Goal: Navigation & Orientation: Find specific page/section

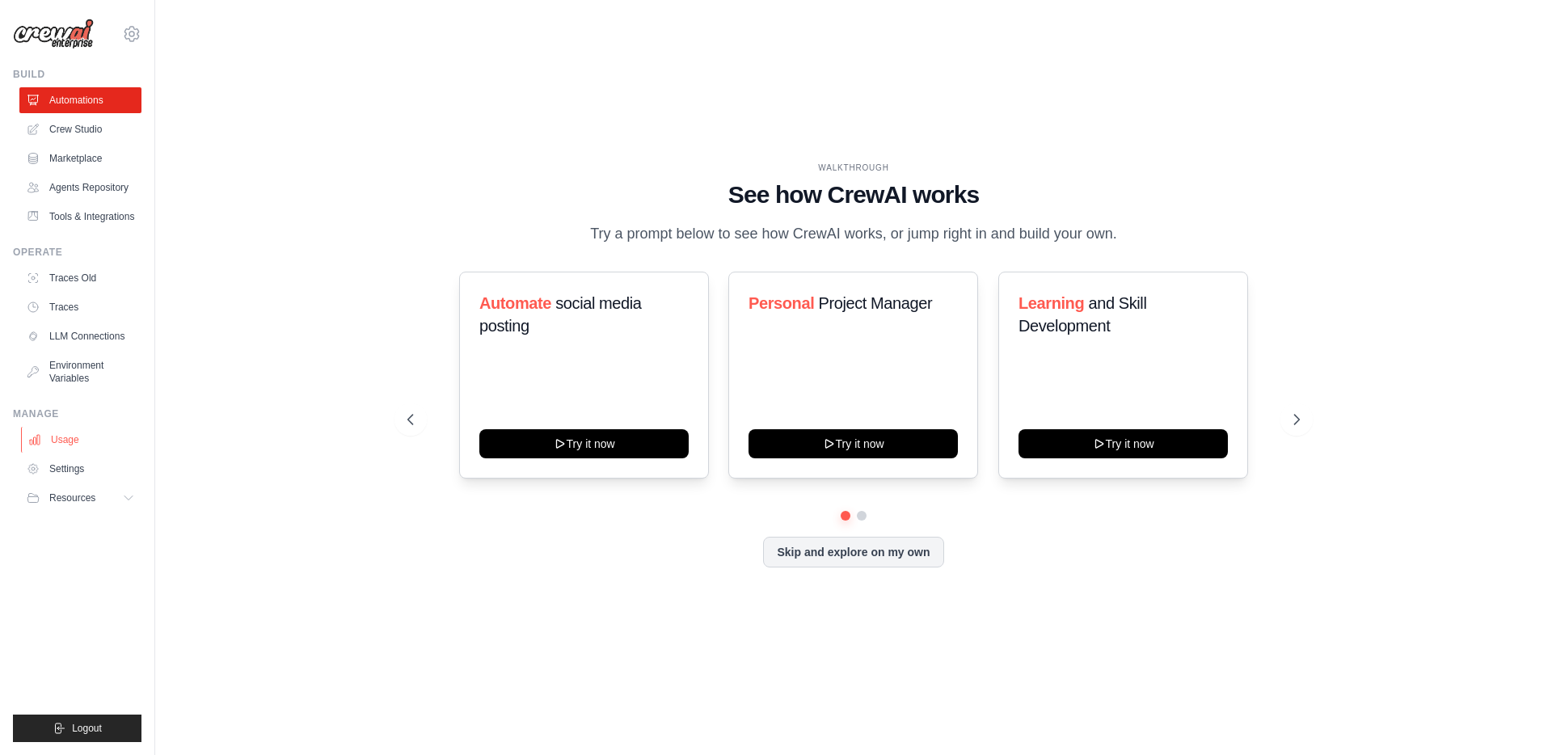
click at [63, 445] on link "Usage" at bounding box center [82, 440] width 122 height 26
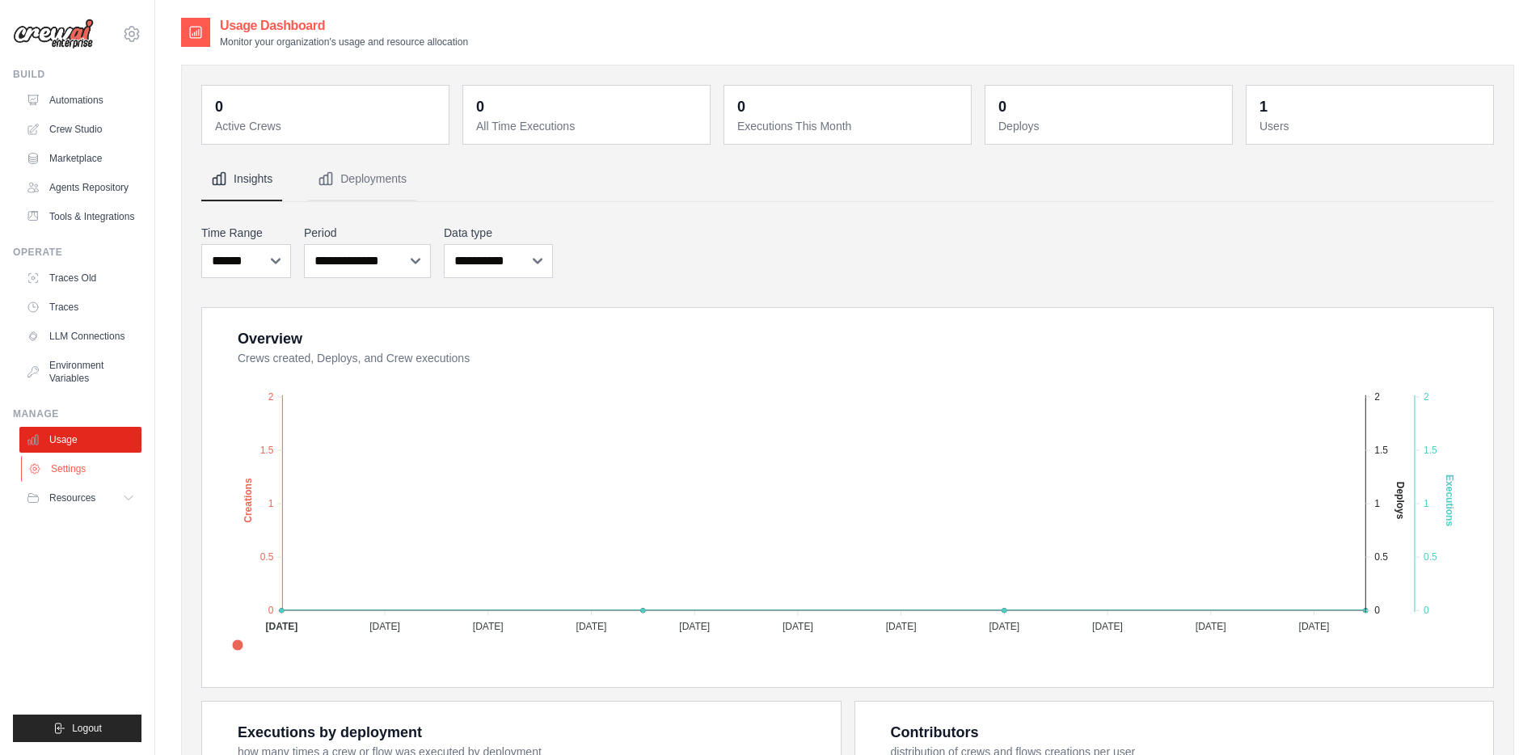
click at [70, 464] on link "Settings" at bounding box center [82, 469] width 122 height 26
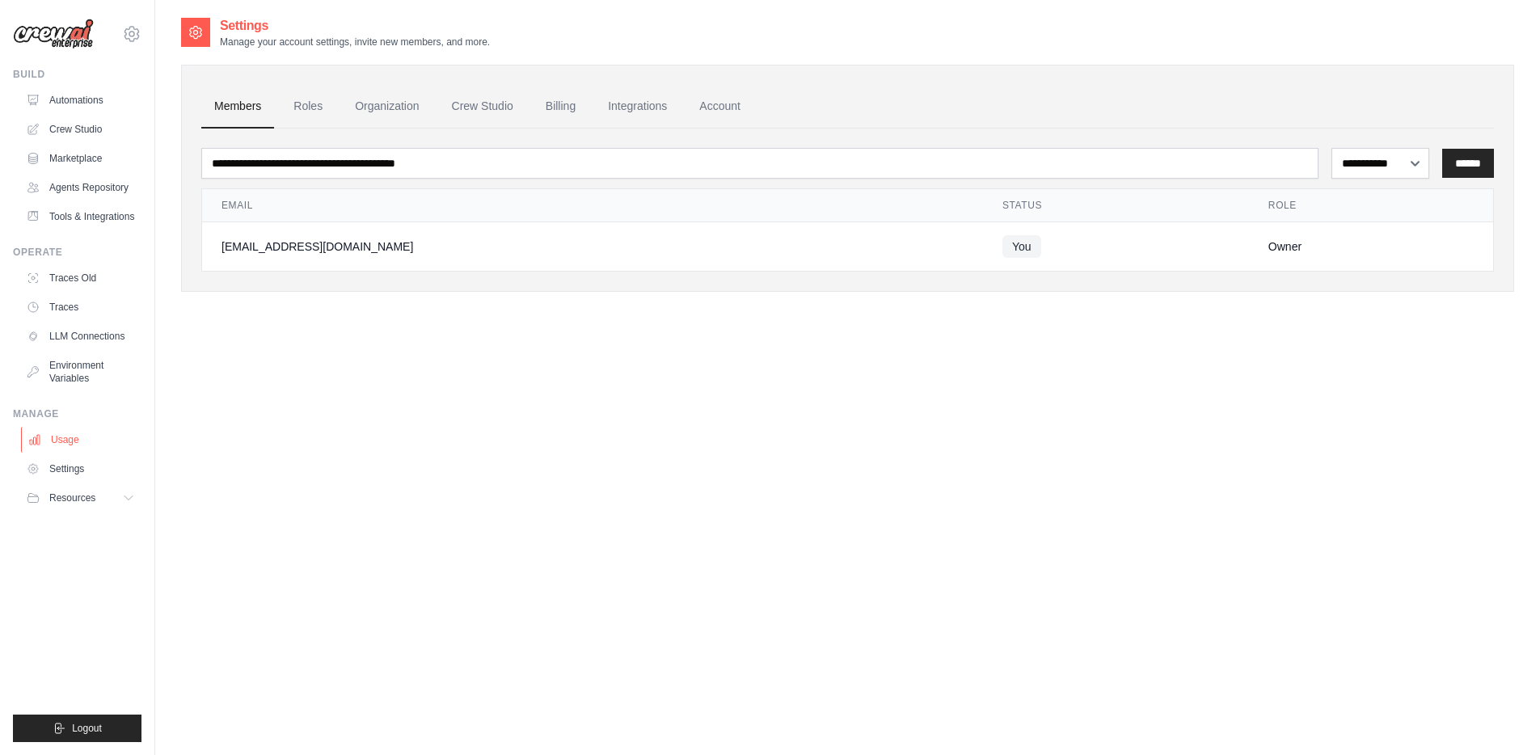
click at [73, 433] on link "Usage" at bounding box center [82, 440] width 122 height 26
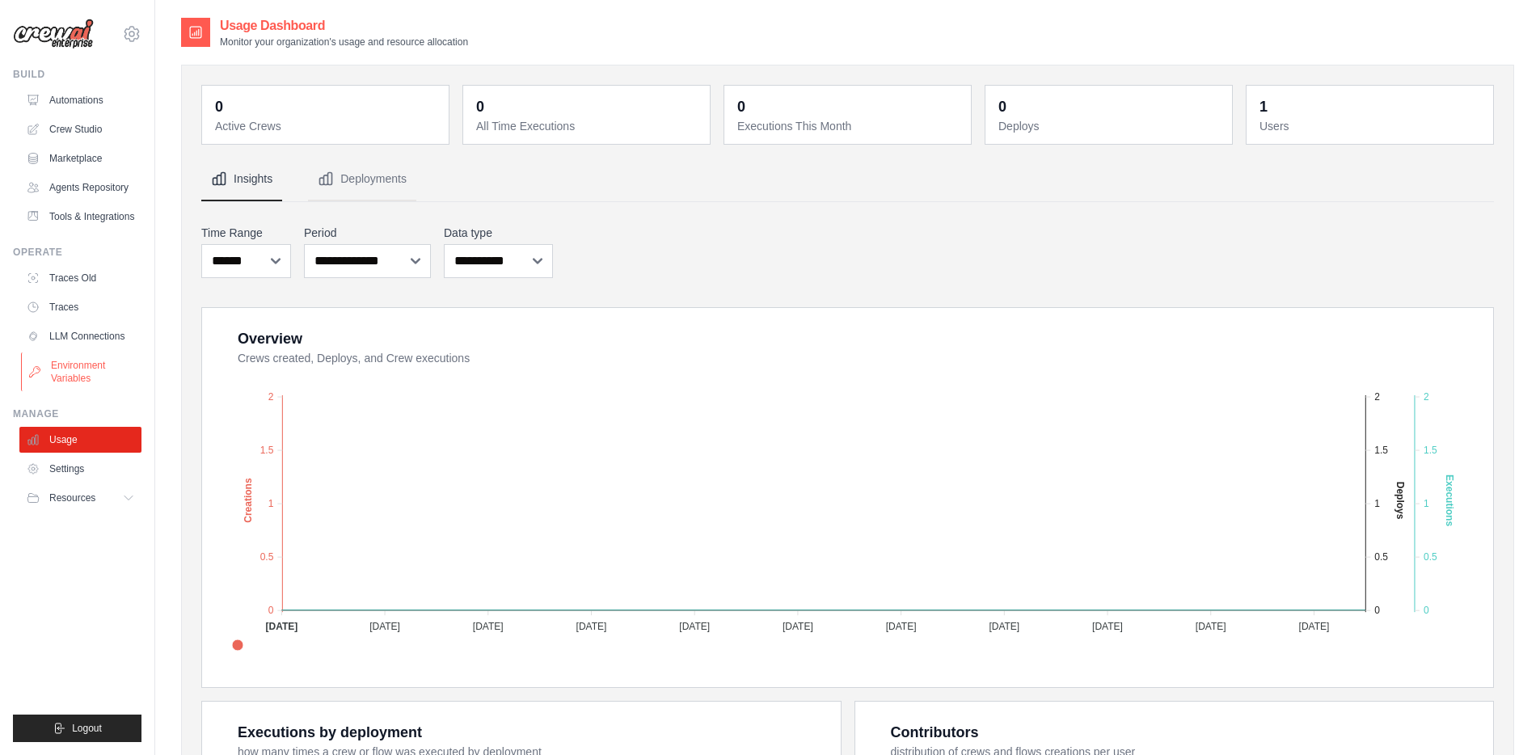
click at [88, 354] on link "Environment Variables" at bounding box center [82, 371] width 122 height 39
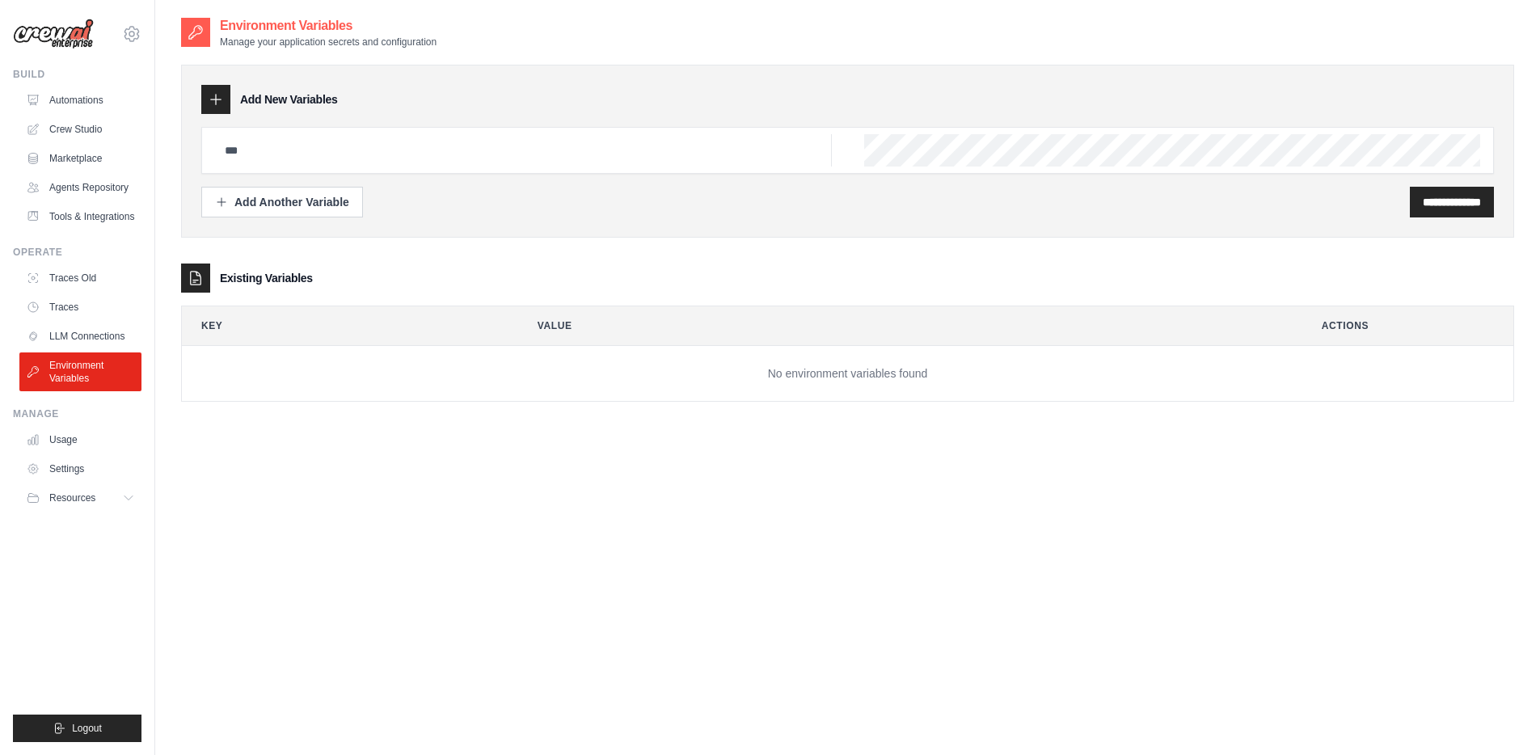
click at [93, 330] on link "LLM Connections" at bounding box center [80, 336] width 122 height 26
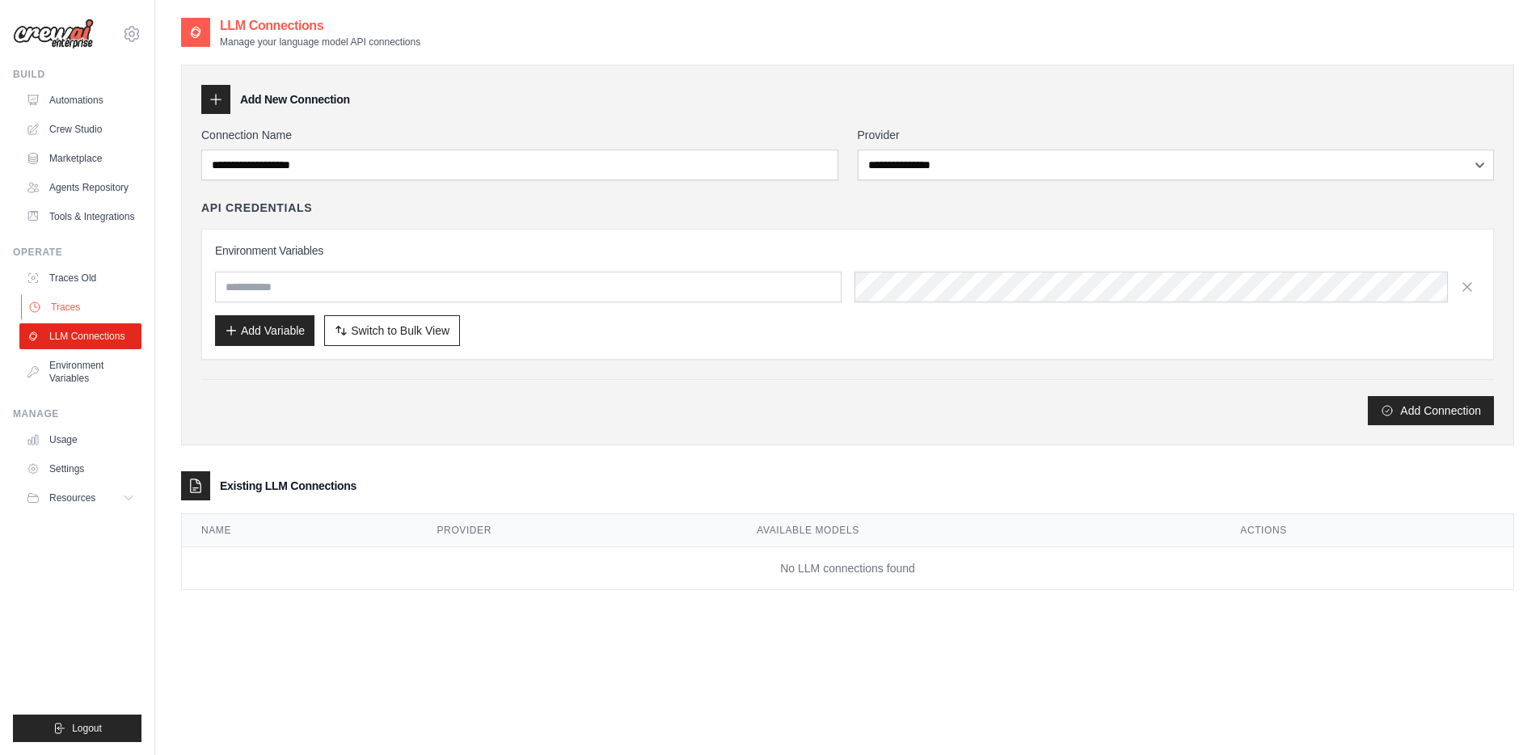
click at [99, 309] on link "Traces" at bounding box center [82, 307] width 122 height 26
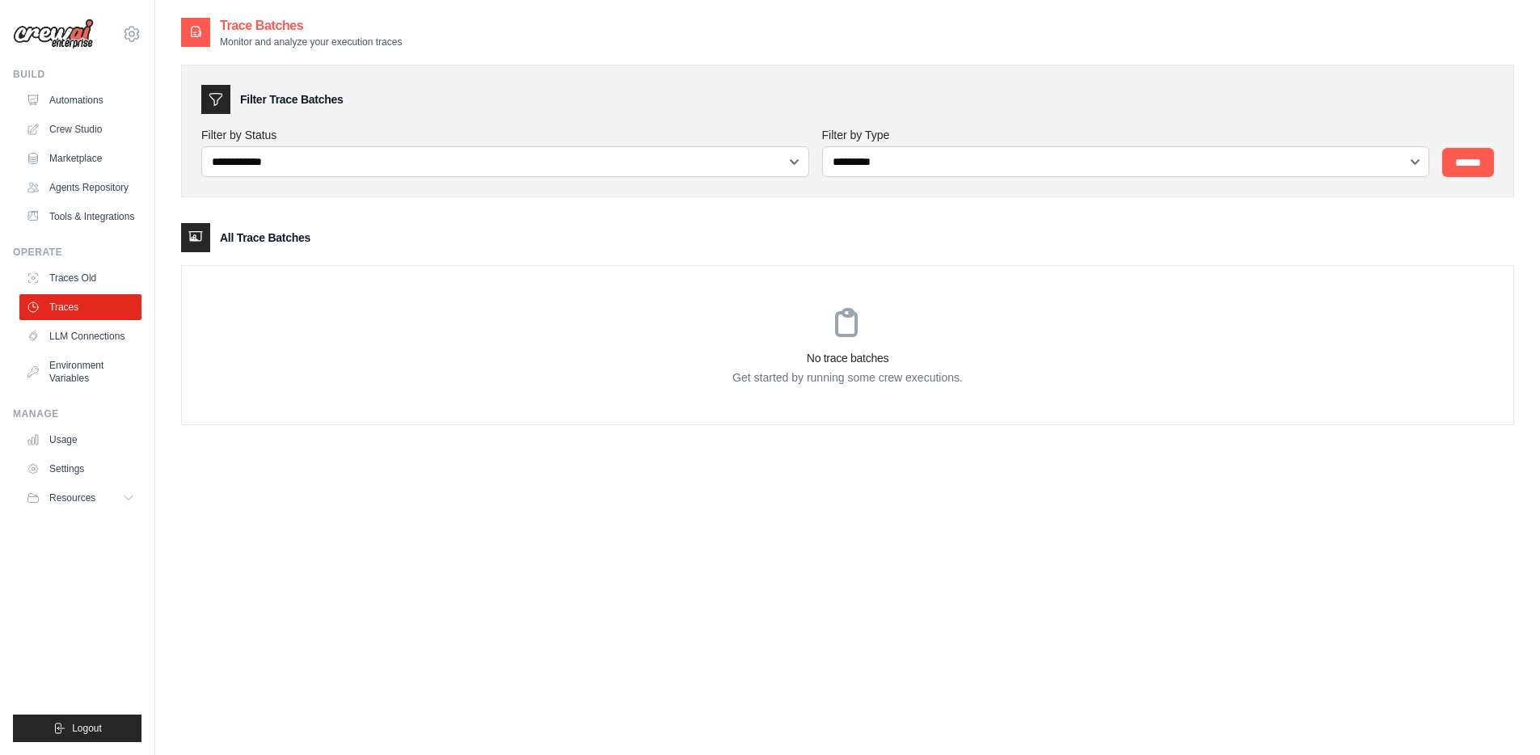
click at [492, 325] on div "No trace batches Get started by running some crew executions." at bounding box center [847, 345] width 1331 height 158
click at [1391, 258] on div "All Trace Batches No trace batches Get started by running some crew executions." at bounding box center [847, 324] width 1333 height 202
drag, startPoint x: 242, startPoint y: 27, endPoint x: 486, endPoint y: 80, distance: 249.7
click at [486, 80] on div "**********" at bounding box center [847, 233] width 1333 height 435
click at [486, 80] on div "**********" at bounding box center [847, 131] width 1333 height 133
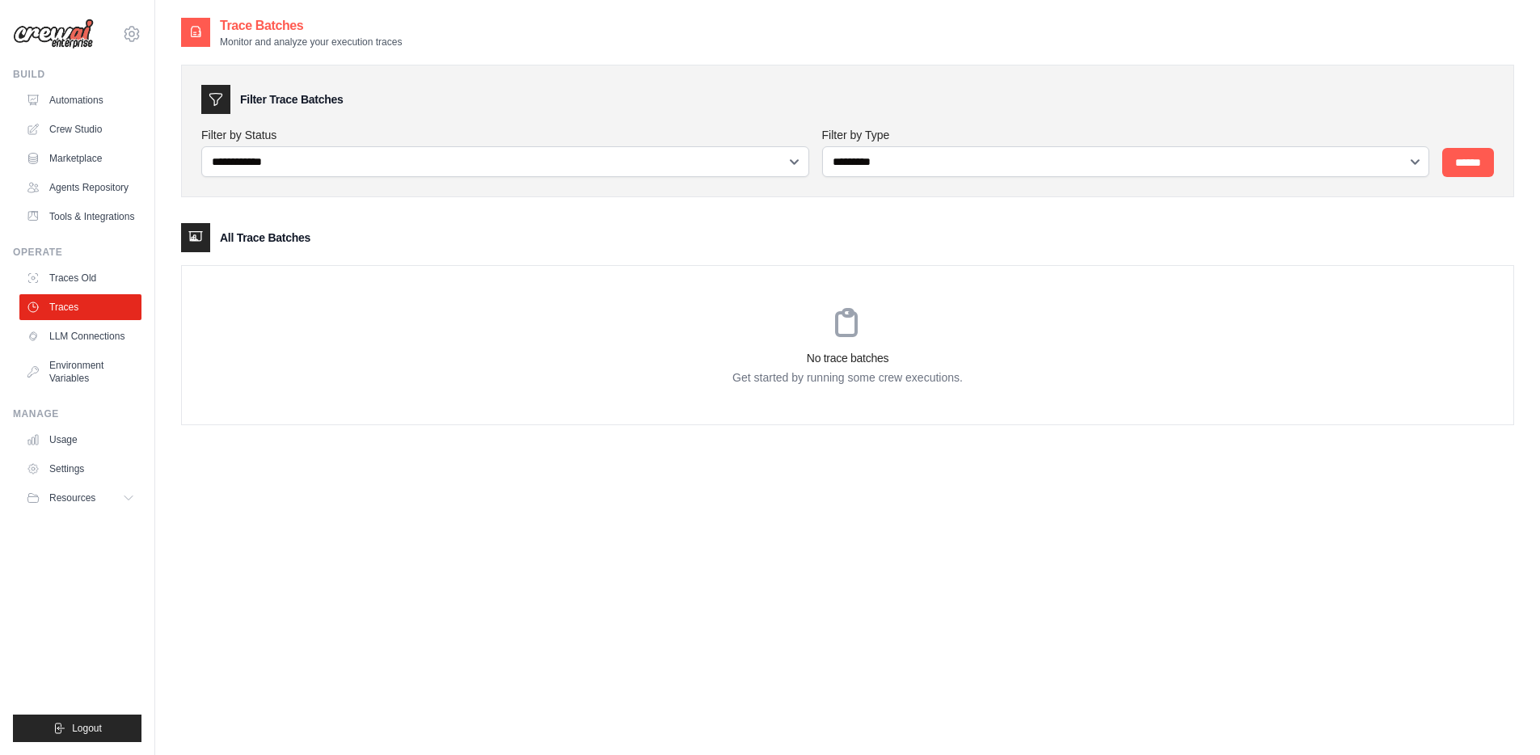
click at [159, 105] on div "**********" at bounding box center [847, 393] width 1385 height 755
click at [310, 95] on h3 "Filter Trace Batches" at bounding box center [291, 99] width 103 height 16
click at [317, 168] on select "**********" at bounding box center [505, 161] width 608 height 31
click at [444, 305] on div "No trace batches Get started by running some crew executions." at bounding box center [847, 345] width 1331 height 158
drag, startPoint x: 372, startPoint y: 258, endPoint x: 956, endPoint y: 399, distance: 600.6
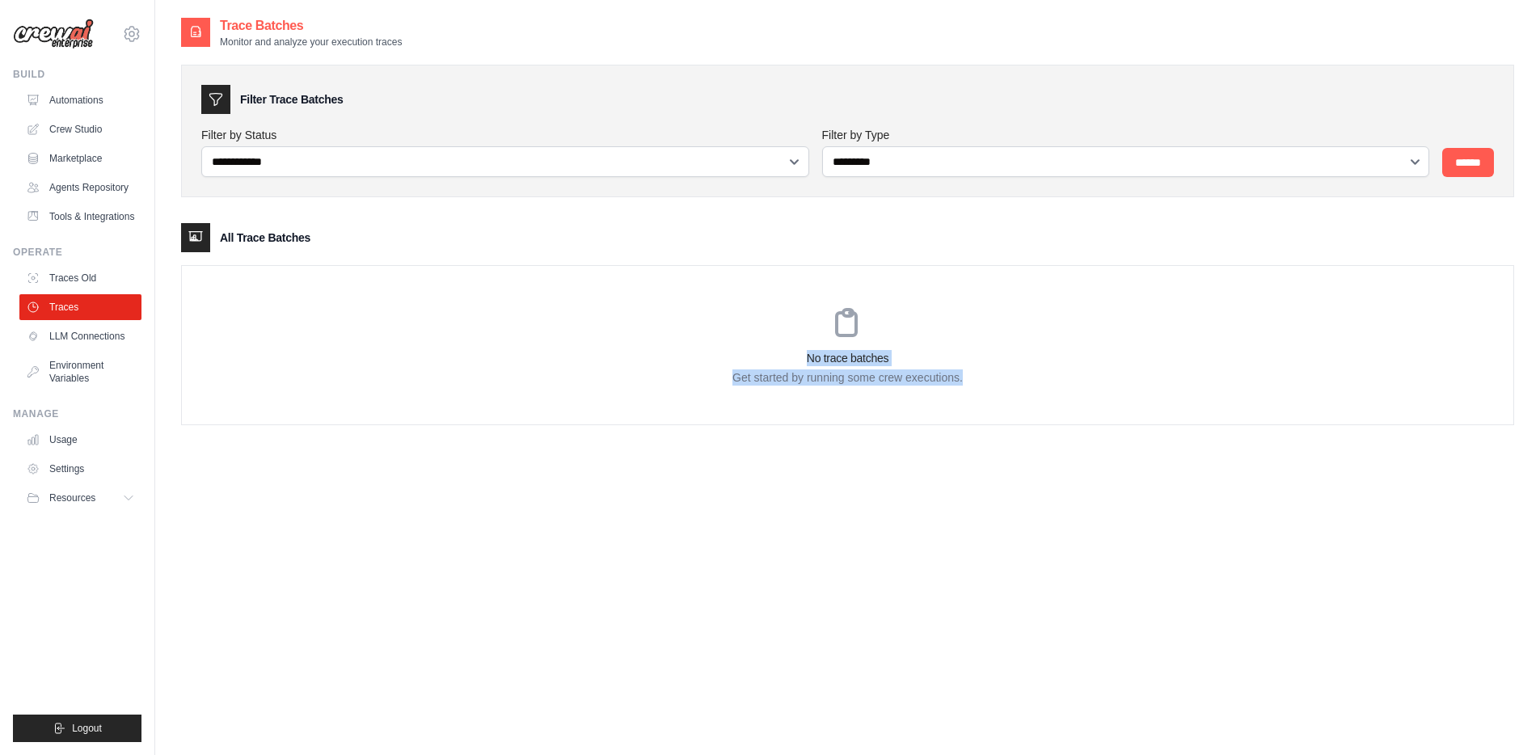
click at [956, 399] on div "All Trace Batches No trace batches Get started by running some crew executions." at bounding box center [847, 324] width 1333 height 202
click at [956, 399] on div "No trace batches Get started by running some crew executions." at bounding box center [847, 345] width 1331 height 158
click at [786, 370] on p "Get started by running some crew executions." at bounding box center [847, 377] width 1331 height 16
click at [786, 369] on p "Get started by running some crew executions." at bounding box center [847, 377] width 1331 height 16
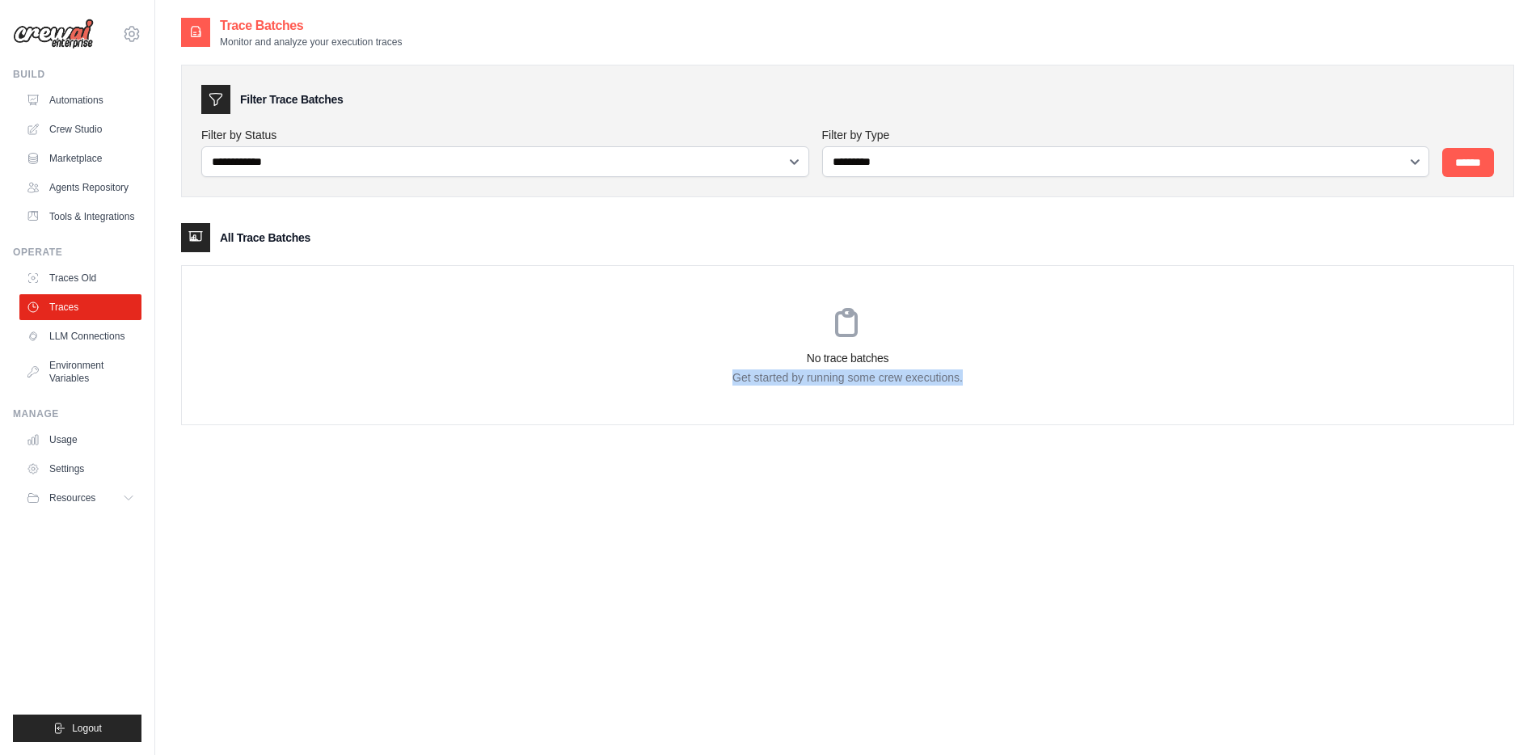
click at [959, 387] on div "No trace batches Get started by running some crew executions." at bounding box center [847, 345] width 1331 height 158
drag, startPoint x: 792, startPoint y: 371, endPoint x: 596, endPoint y: 344, distance: 198.3
click at [610, 346] on div "No trace batches Get started by running some crew executions." at bounding box center [847, 345] width 1331 height 158
click at [583, 342] on div "No trace batches Get started by running some crew executions." at bounding box center [847, 345] width 1331 height 158
click at [96, 142] on ul "Automations Crew Studio Marketplace Agents Repository Tools & Integrations" at bounding box center [80, 158] width 122 height 142
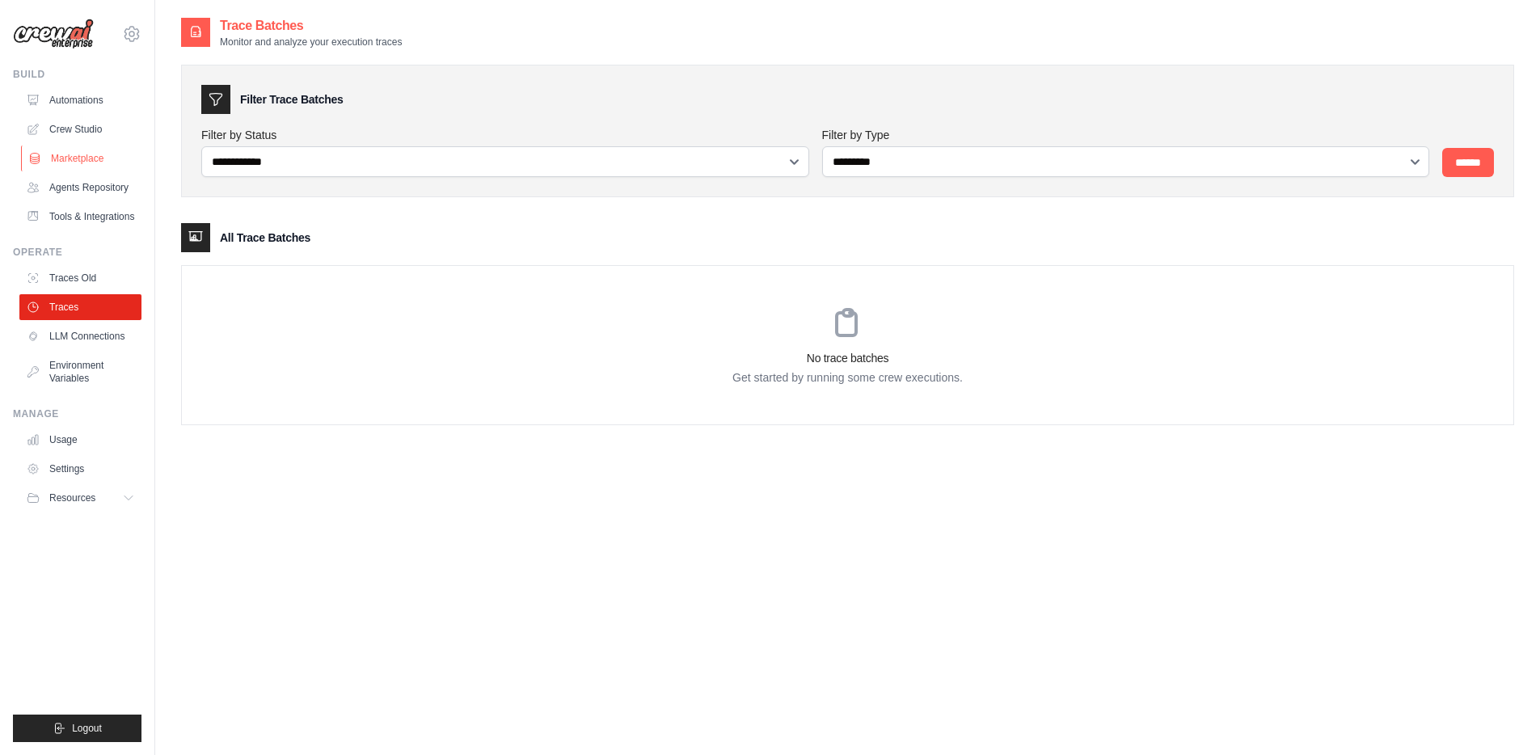
click at [90, 162] on link "Marketplace" at bounding box center [82, 159] width 122 height 26
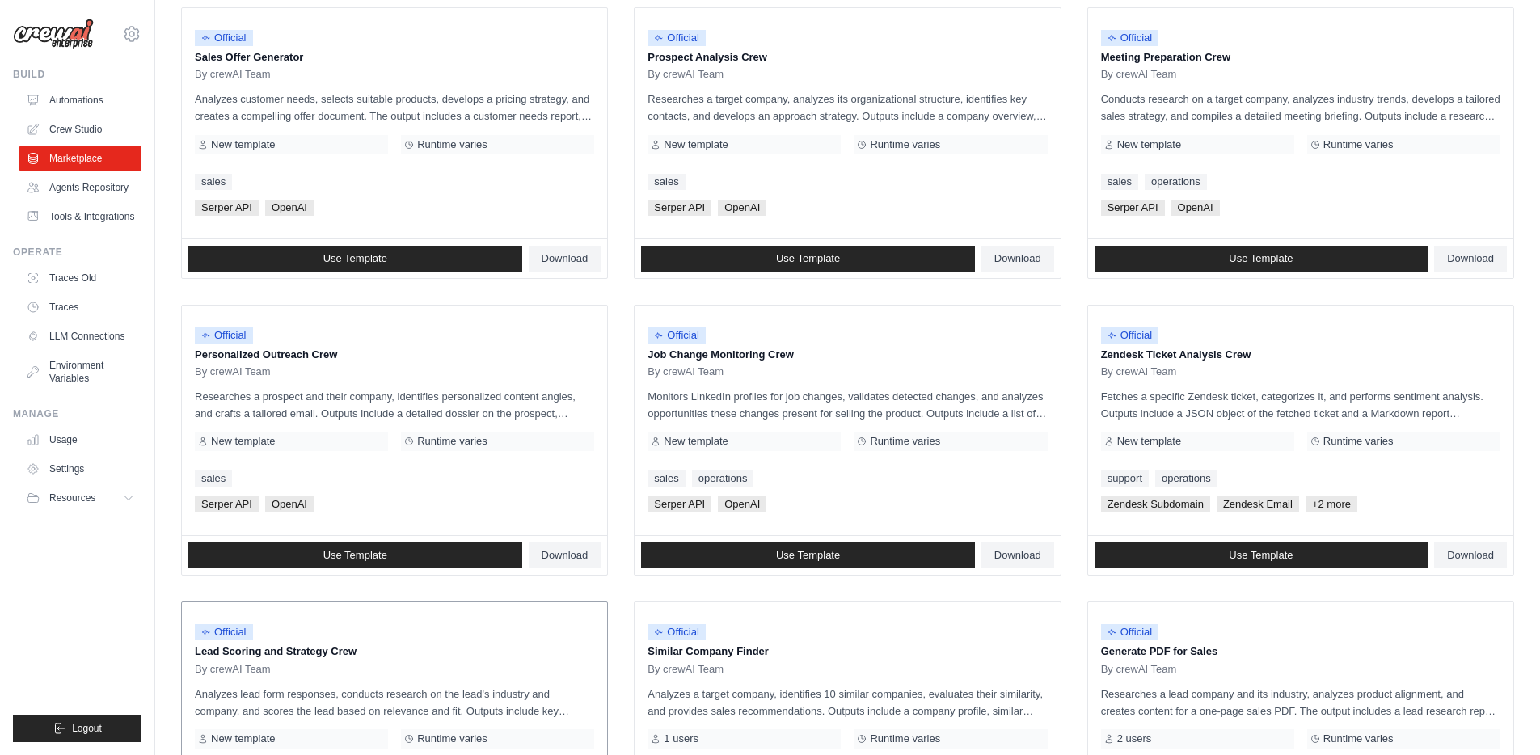
scroll to position [743, 0]
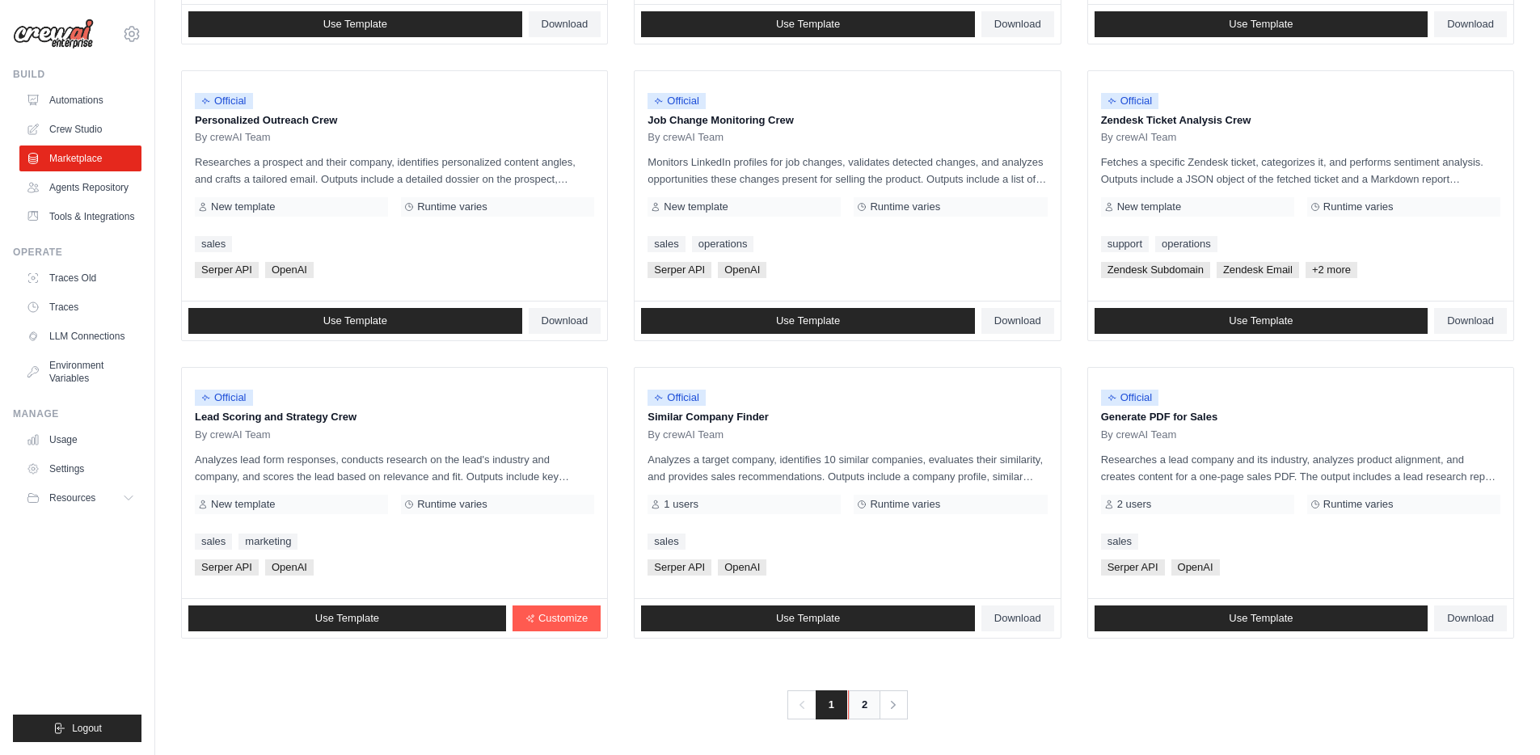
click at [866, 715] on link "2" at bounding box center [864, 704] width 32 height 29
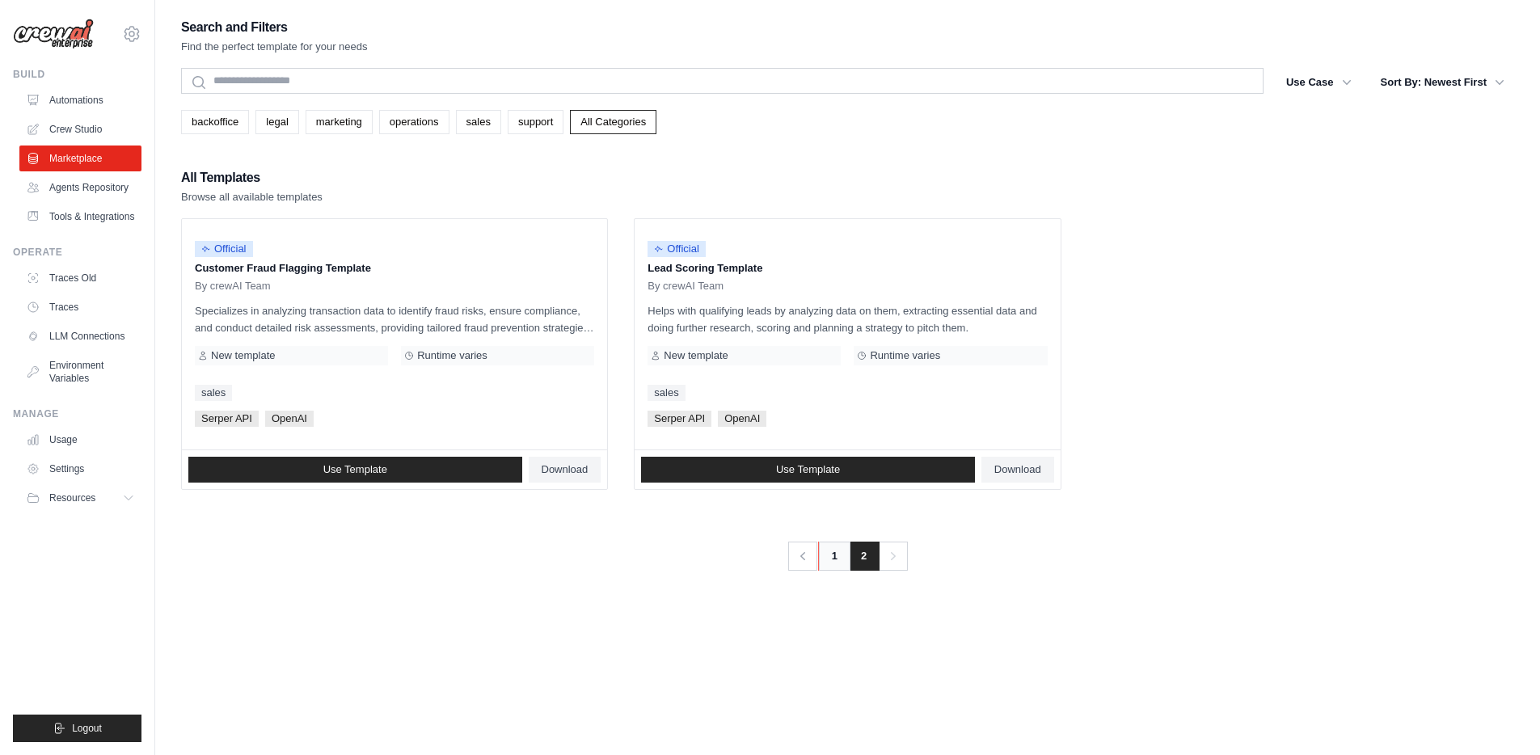
click at [836, 566] on link "1" at bounding box center [834, 556] width 32 height 29
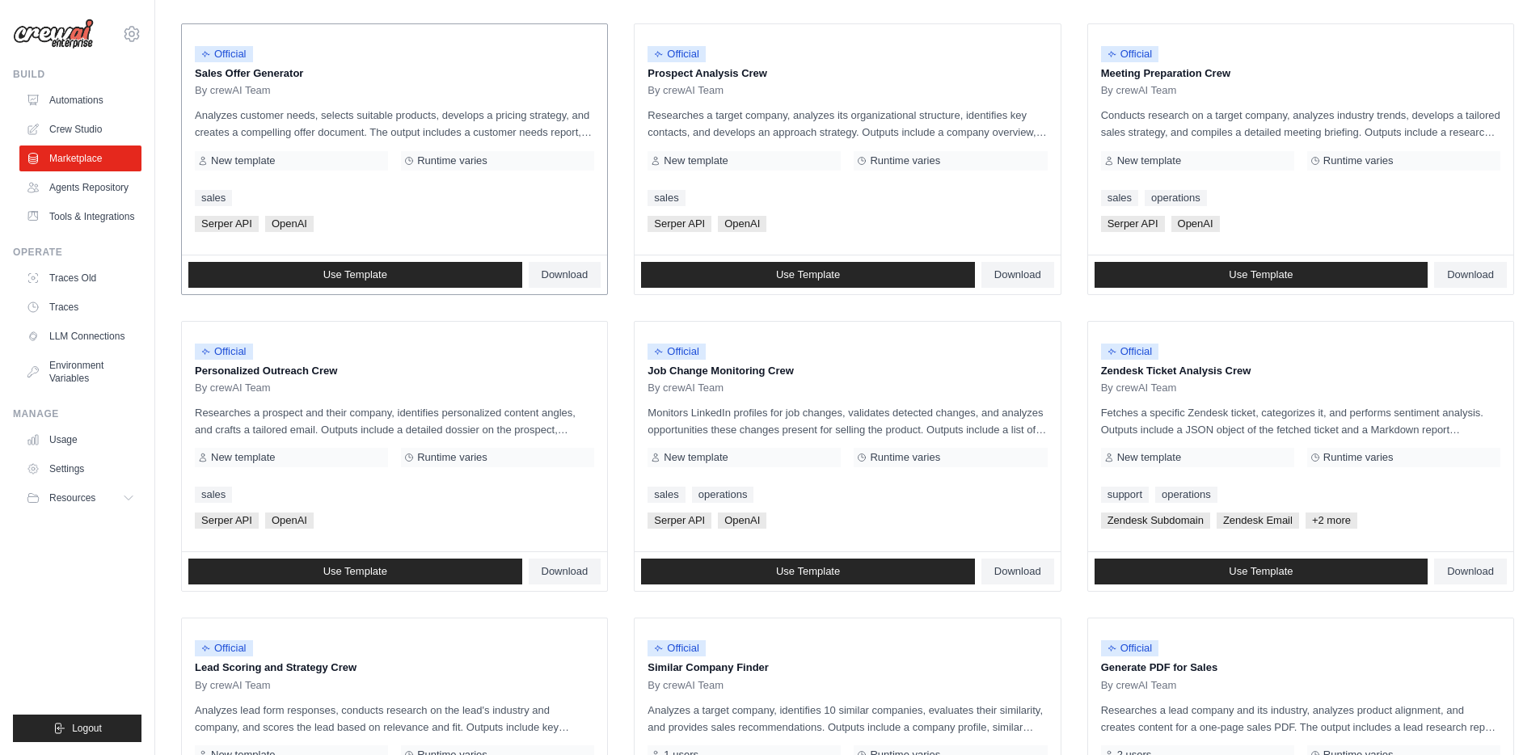
scroll to position [743, 0]
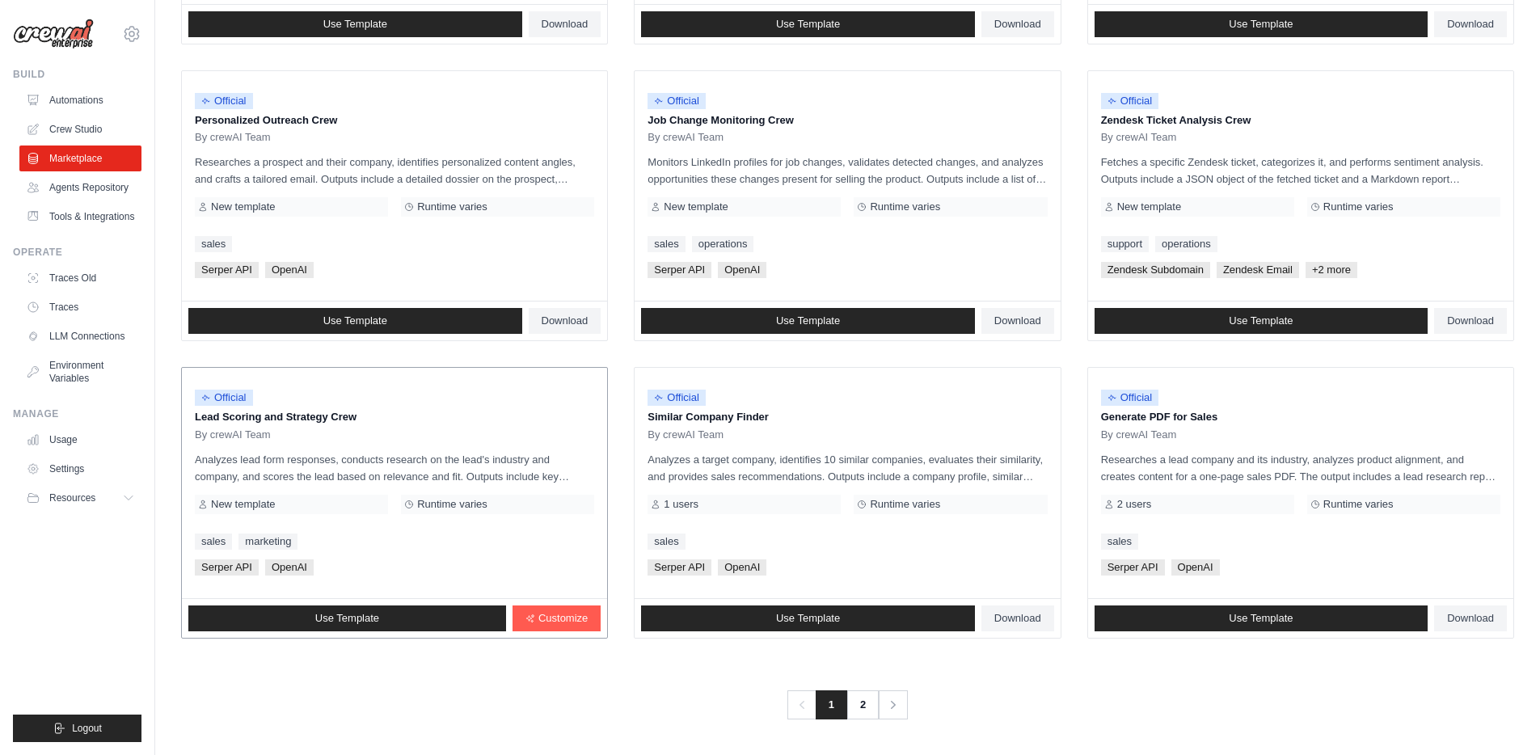
click at [200, 570] on span "Serper API" at bounding box center [227, 567] width 64 height 16
click at [201, 569] on span "Serper API" at bounding box center [227, 567] width 64 height 16
click at [263, 561] on div "[PERSON_NAME] API OpenAI" at bounding box center [394, 567] width 399 height 16
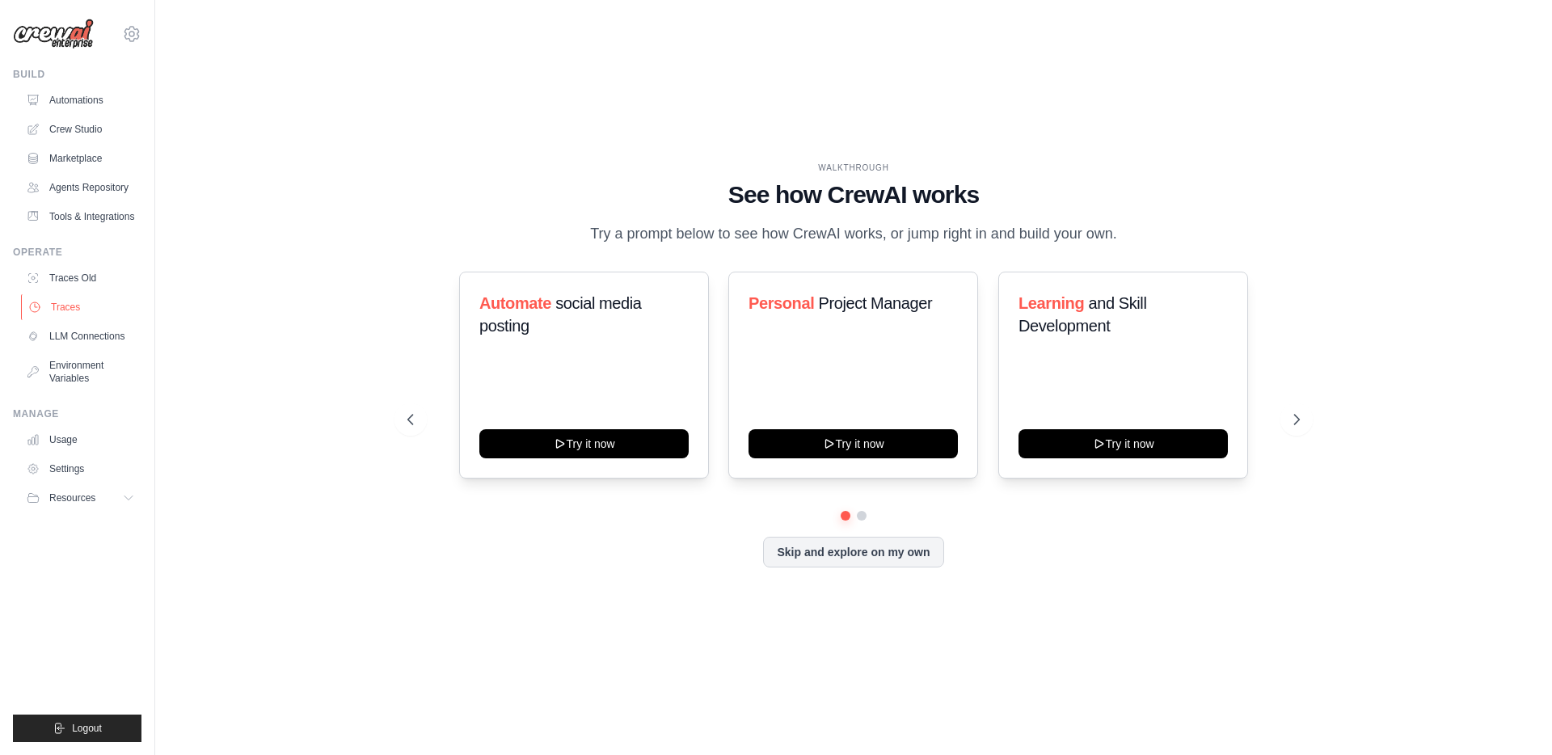
click at [79, 310] on link "Traces" at bounding box center [82, 307] width 122 height 26
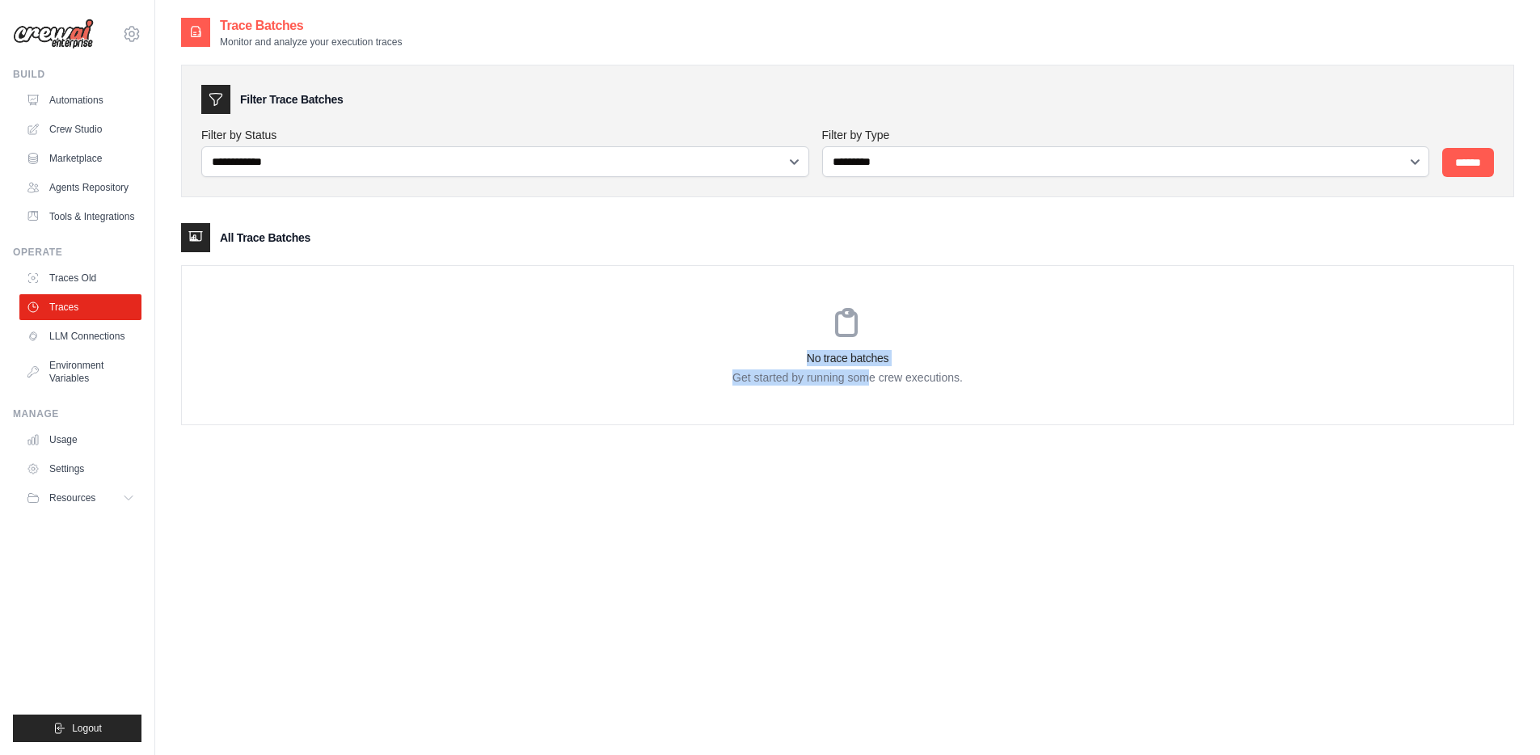
drag, startPoint x: 610, startPoint y: 314, endPoint x: 880, endPoint y: 380, distance: 277.1
click at [880, 380] on div "No trace batches Get started by running some crew executions." at bounding box center [847, 345] width 1331 height 158
